Goal: Participate in discussion: Engage in conversation with other users on a specific topic

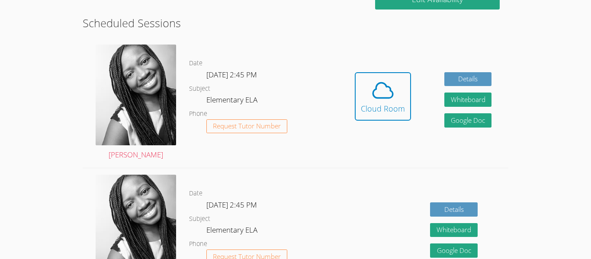
scroll to position [232, 0]
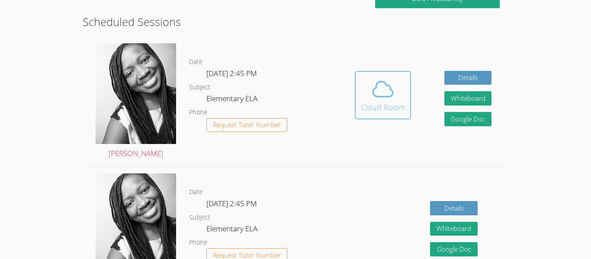
click at [384, 109] on div "Cloud Room" at bounding box center [383, 107] width 44 height 12
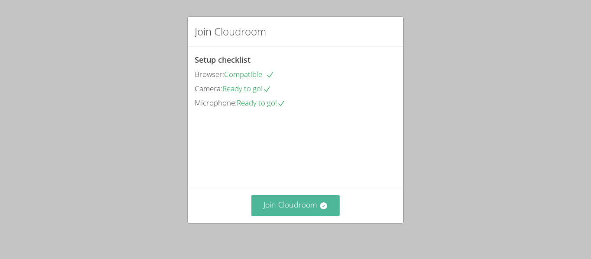
click at [312, 210] on button "Join Cloudroom" at bounding box center [296, 205] width 89 height 21
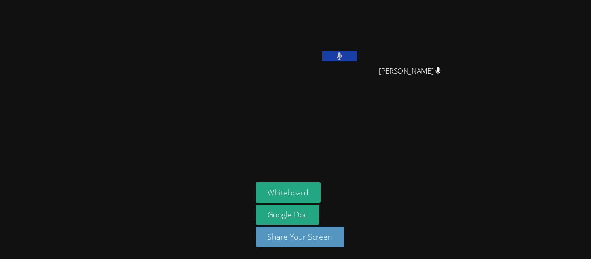
click at [294, 82] on div "Xayan Phimpha" at bounding box center [307, 49] width 103 height 93
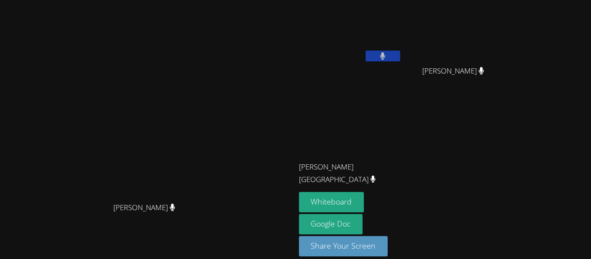
click at [213, 144] on video at bounding box center [148, 117] width 130 height 162
click at [384, 58] on button at bounding box center [383, 56] width 35 height 11
click at [387, 53] on icon at bounding box center [382, 55] width 9 height 7
click at [400, 59] on button at bounding box center [383, 56] width 35 height 11
click at [402, 75] on div "Xayan Phimpha" at bounding box center [350, 49] width 103 height 93
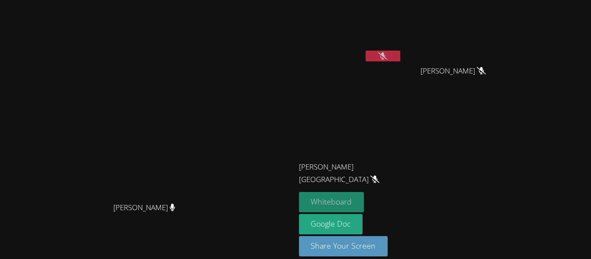
click at [356, 195] on button "Whiteboard" at bounding box center [331, 202] width 65 height 20
click at [387, 55] on icon at bounding box center [382, 55] width 9 height 7
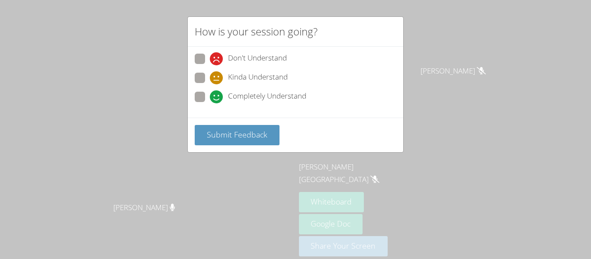
click at [210, 65] on span at bounding box center [210, 65] width 0 height 0
click at [210, 55] on input "Don't Understand" at bounding box center [213, 57] width 7 height 7
radio input "true"
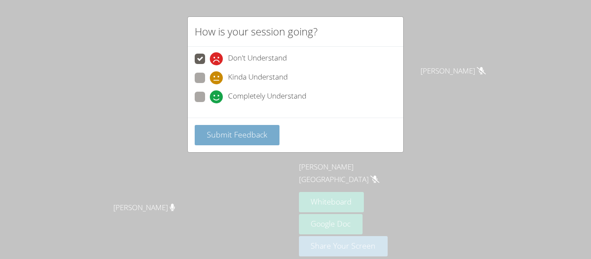
click at [214, 142] on button "Submit Feedback" at bounding box center [237, 135] width 85 height 20
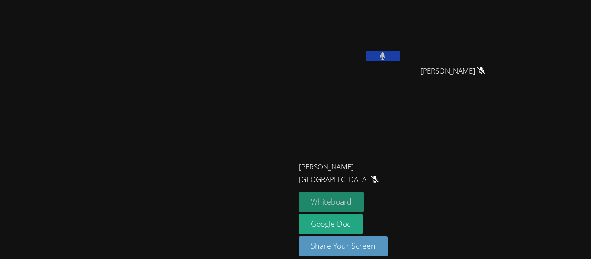
click at [364, 207] on button "Whiteboard" at bounding box center [331, 202] width 65 height 20
